Goal: Information Seeking & Learning: Check status

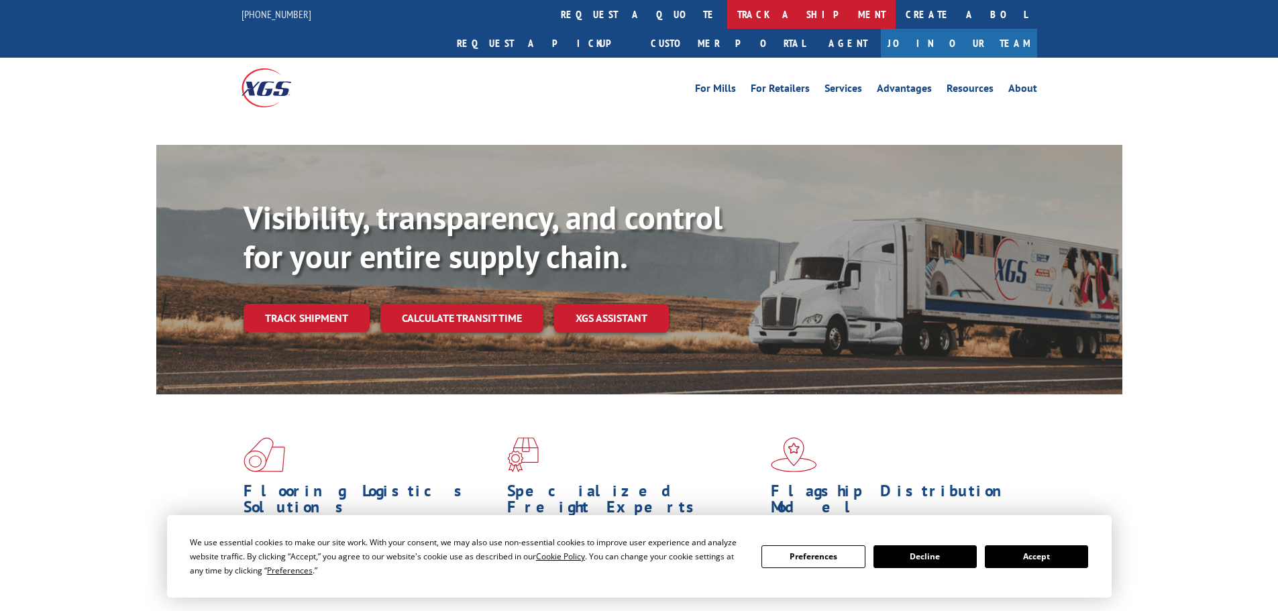
click at [727, 17] on link "track a shipment" at bounding box center [811, 14] width 168 height 29
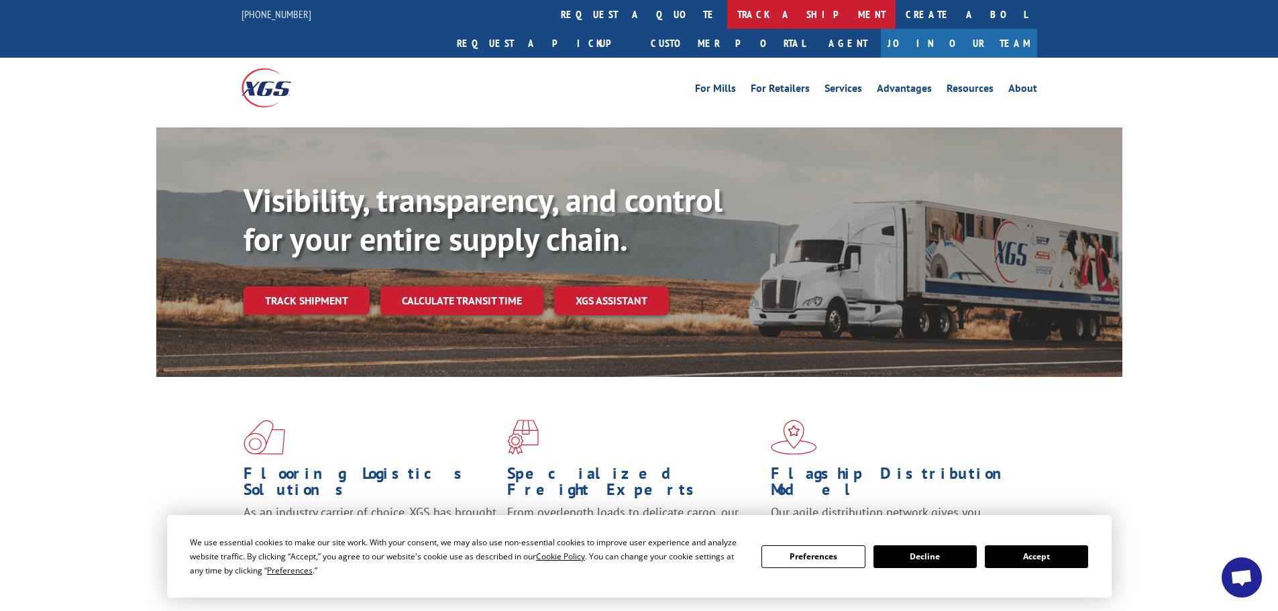
click at [727, 13] on link "track a shipment" at bounding box center [811, 14] width 168 height 29
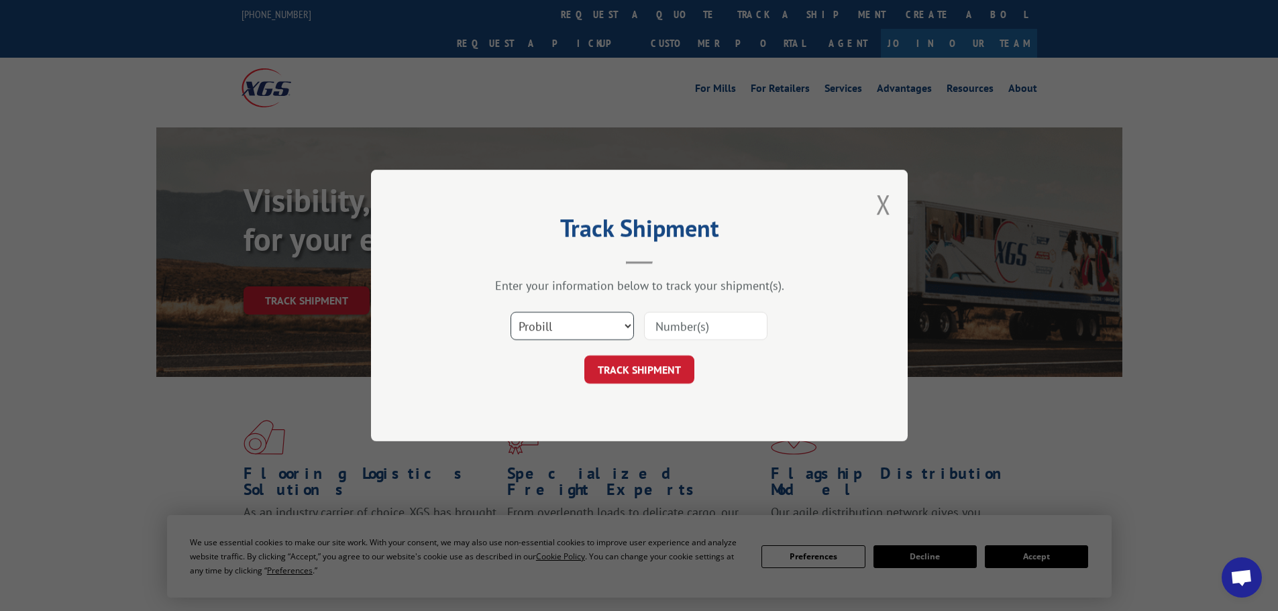
drag, startPoint x: 573, startPoint y: 323, endPoint x: 557, endPoint y: 337, distance: 20.9
click at [573, 323] on select "Select category... Probill BOL PO" at bounding box center [571, 326] width 123 height 28
click at [510, 312] on select "Select category... Probill BOL PO" at bounding box center [571, 326] width 123 height 28
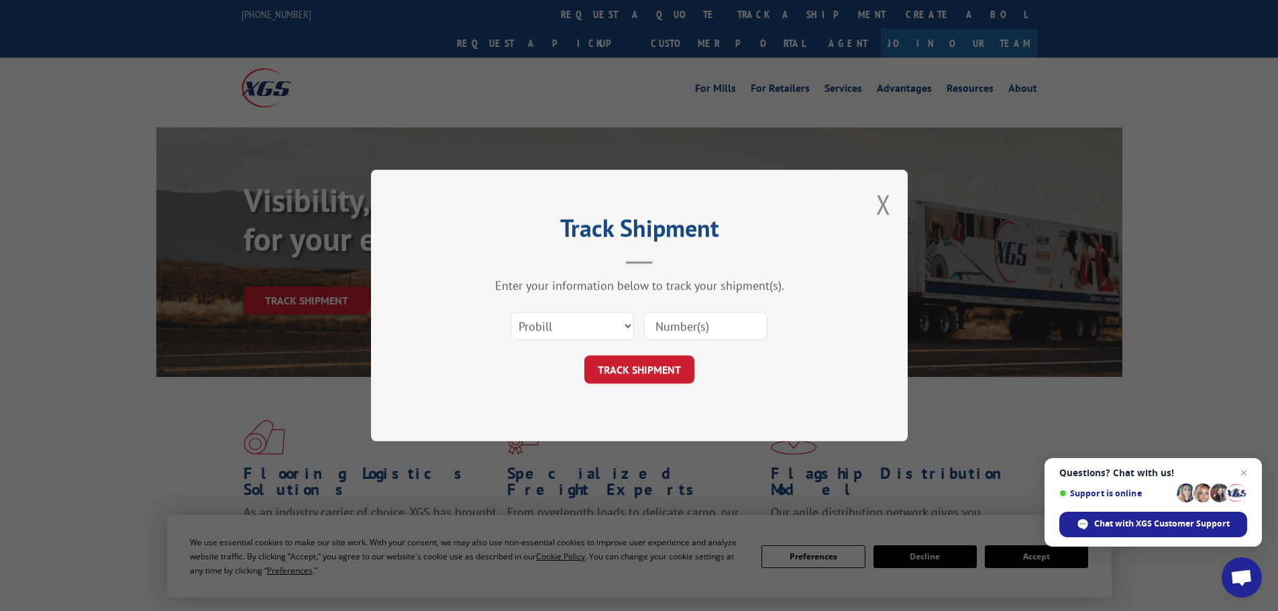
click at [698, 326] on input at bounding box center [705, 326] width 123 height 28
paste input "5509709"
type input "5509709"
click at [653, 370] on button "TRACK SHIPMENT" at bounding box center [639, 370] width 110 height 28
